Goal: Information Seeking & Learning: Learn about a topic

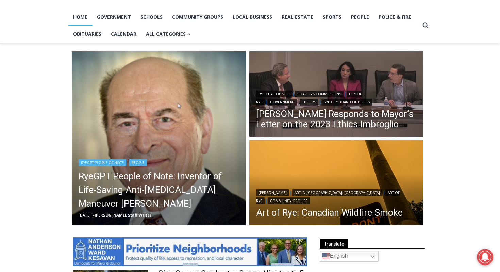
scroll to position [140, 0]
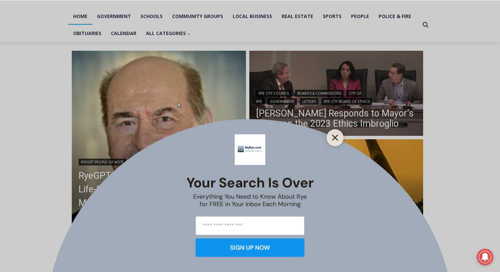
click at [339, 133] on button "Close" at bounding box center [336, 138] width 10 height 10
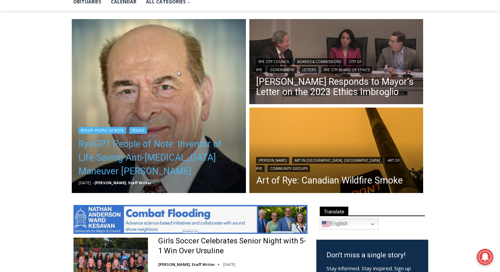
scroll to position [172, 0]
click at [192, 145] on link "RyeGPT People of Note: Inventor of Life-Saving Anti-[MEDICAL_DATA] Maneuver [PE…" at bounding box center [159, 157] width 161 height 41
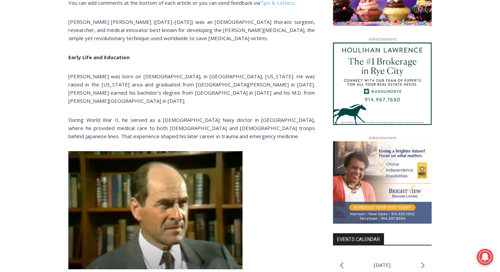
scroll to position [522, 0]
